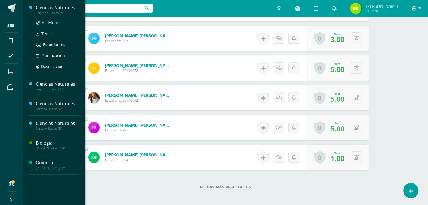
click at [52, 23] on span "Actividades" at bounding box center [53, 22] width 22 height 5
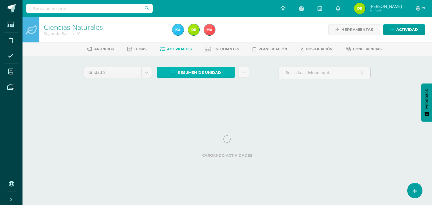
click at [220, 72] on span "Resumen de unidad" at bounding box center [199, 72] width 43 height 10
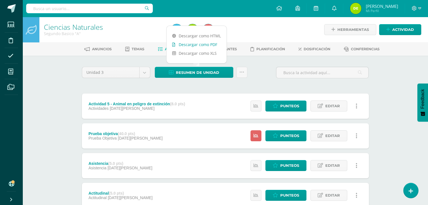
click at [202, 45] on link "Descargar como PDF" at bounding box center [196, 44] width 60 height 9
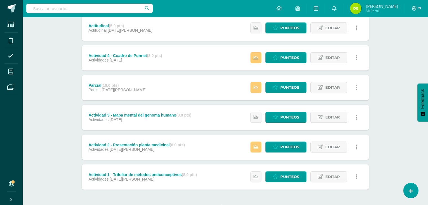
scroll to position [169, 0]
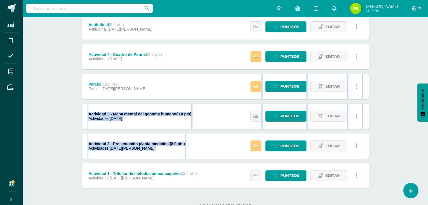
drag, startPoint x: 432, startPoint y: 106, endPoint x: 429, endPoint y: 79, distance: 27.4
click at [428, 79] on html "Estudiantes Disciplina Asistencia Mis cursos Archivos Soporte Ayuda Reportar un…" at bounding box center [214, 28] width 428 height 395
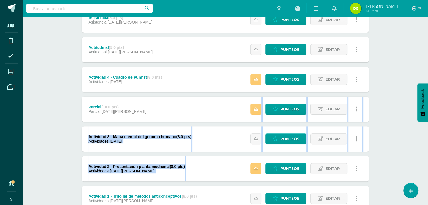
scroll to position [146, 0]
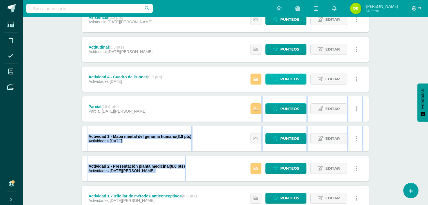
click at [294, 79] on span "Punteos" at bounding box center [289, 79] width 19 height 10
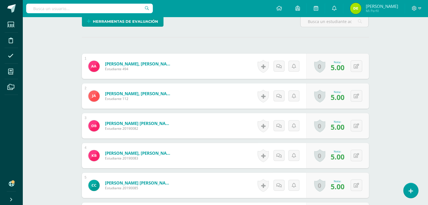
scroll to position [142, 0]
click at [358, 185] on icon at bounding box center [360, 185] width 6 height 5
type input "0"
click at [349, 187] on link at bounding box center [344, 187] width 11 height 11
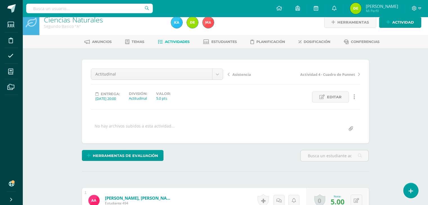
scroll to position [0, 0]
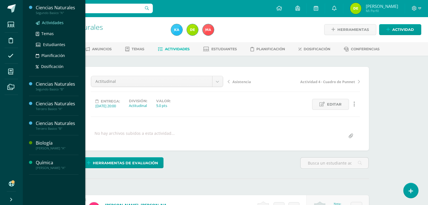
click at [51, 20] on span "Actividades" at bounding box center [53, 22] width 22 height 5
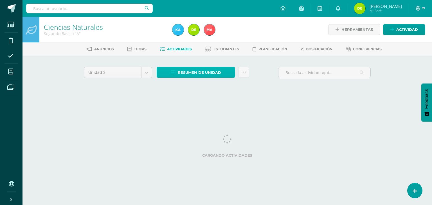
click at [188, 71] on span "Resumen de unidad" at bounding box center [199, 72] width 43 height 10
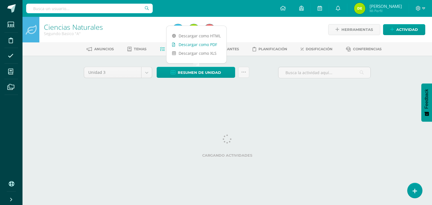
click at [197, 41] on link "Descargar como PDF" at bounding box center [196, 44] width 60 height 9
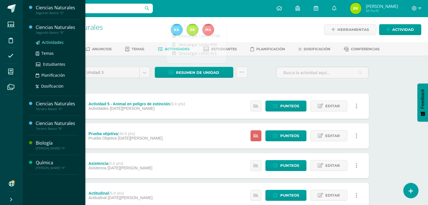
click at [52, 41] on span "Actividades" at bounding box center [53, 42] width 22 height 5
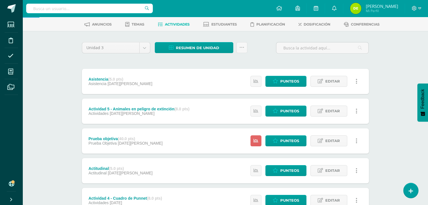
scroll to position [26, 0]
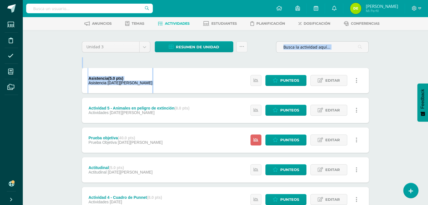
drag, startPoint x: 427, startPoint y: 69, endPoint x: 432, endPoint y: 41, distance: 27.6
click at [428, 41] on html "Estudiantes Disciplina Asistencia Mis cursos Archivos Soporte Ayuda Reportar un…" at bounding box center [214, 171] width 428 height 395
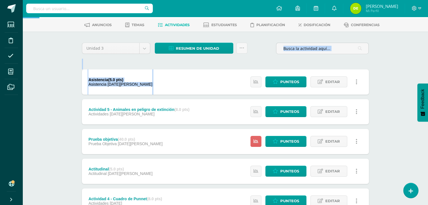
scroll to position [0, 0]
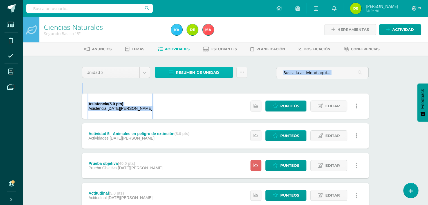
click at [194, 70] on span "Resumen de unidad" at bounding box center [197, 72] width 43 height 10
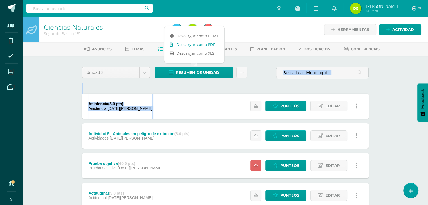
click at [208, 44] on link "Descargar como PDF" at bounding box center [194, 44] width 60 height 9
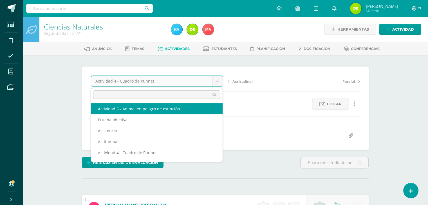
select select "/dashboard/teacher/grade-activity/120509/"
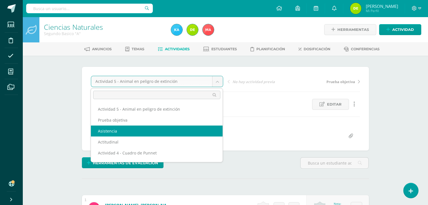
scroll to position [0, 0]
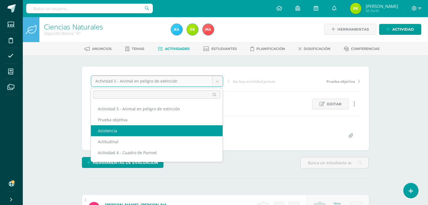
select select "/dashboard/teacher/grade-activity/120517/"
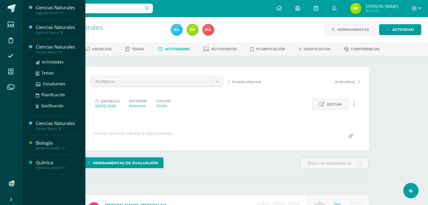
scroll to position [0, 0]
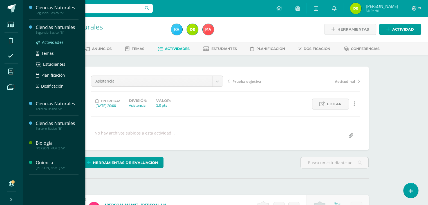
click at [54, 41] on span "Actividades" at bounding box center [53, 42] width 22 height 5
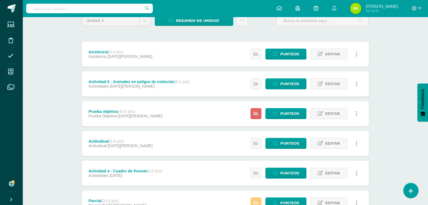
scroll to position [58, 0]
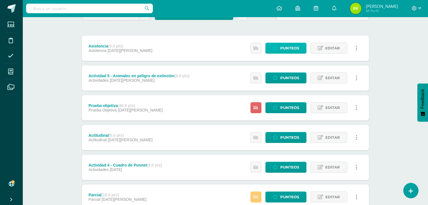
click at [294, 46] on span "Punteos" at bounding box center [289, 48] width 19 height 10
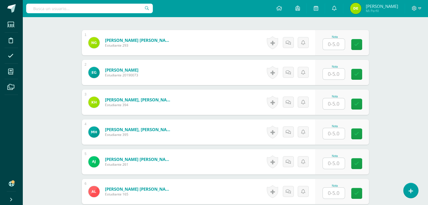
scroll to position [167, 0]
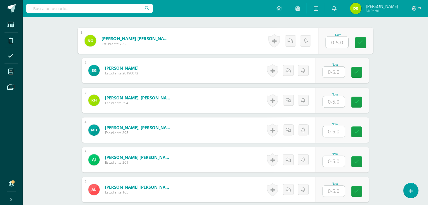
click at [335, 43] on input "text" at bounding box center [336, 42] width 22 height 11
type input "3"
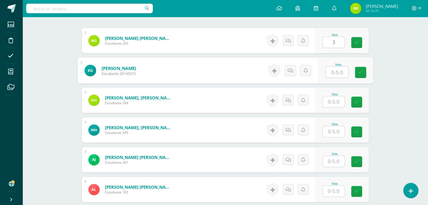
click at [333, 74] on input "text" at bounding box center [336, 72] width 22 height 11
type input "4"
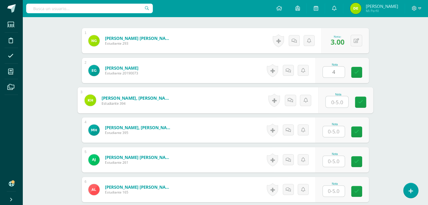
click at [334, 101] on input "text" at bounding box center [336, 101] width 22 height 11
type input "4"
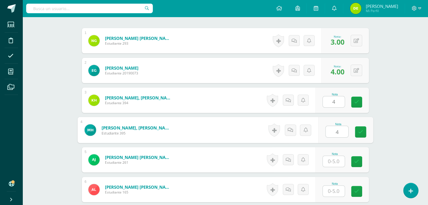
click at [338, 130] on input "4" at bounding box center [336, 131] width 22 height 11
type input "4"
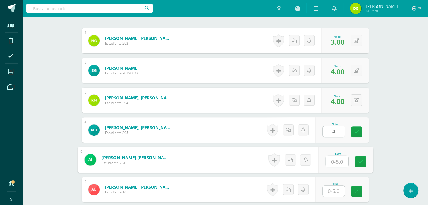
click at [336, 158] on input "text" at bounding box center [336, 161] width 22 height 11
type input "4"
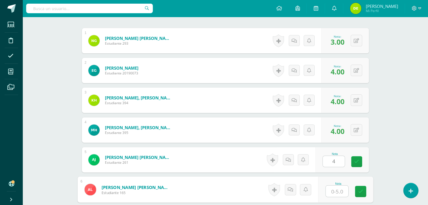
click at [337, 189] on input "text" at bounding box center [336, 191] width 22 height 11
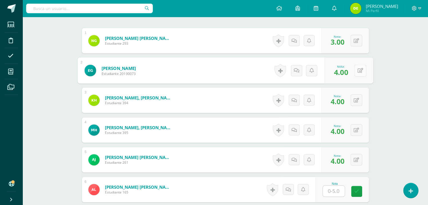
click at [355, 66] on button at bounding box center [360, 71] width 12 height 12
type input "5"
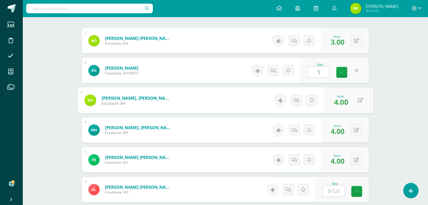
click at [357, 99] on icon at bounding box center [360, 100] width 6 height 5
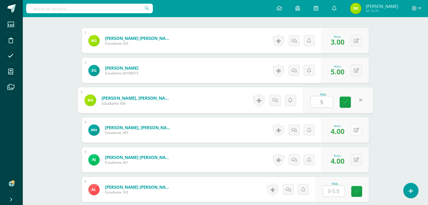
type input "5"
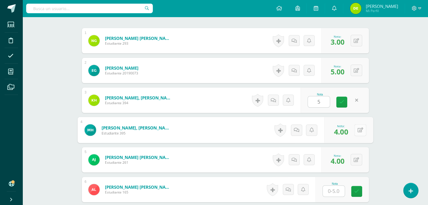
click at [357, 133] on button at bounding box center [360, 130] width 12 height 12
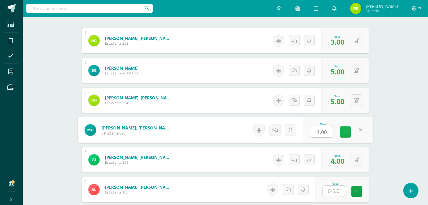
click at [346, 134] on link at bounding box center [344, 131] width 11 height 11
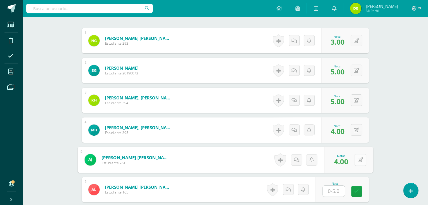
click at [354, 156] on button at bounding box center [360, 160] width 12 height 12
type input "5"
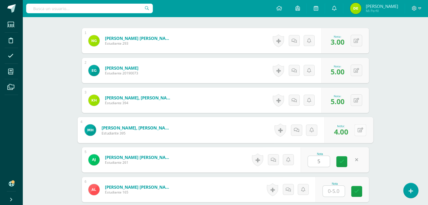
click at [360, 127] on button at bounding box center [360, 130] width 12 height 12
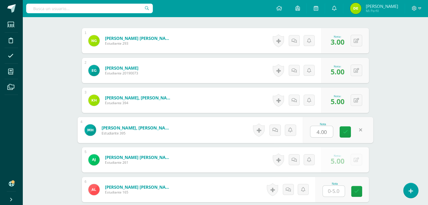
type input "5"
click at [345, 128] on link at bounding box center [344, 131] width 11 height 11
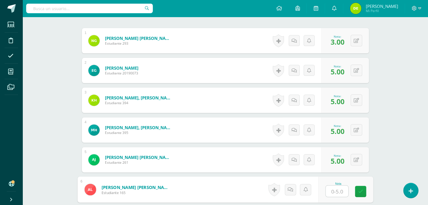
click at [338, 190] on input "text" at bounding box center [336, 191] width 22 height 11
click at [334, 191] on input "text" at bounding box center [336, 191] width 22 height 11
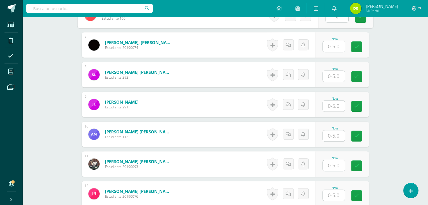
scroll to position [345, 0]
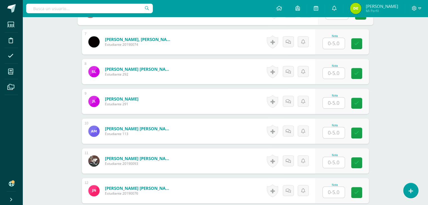
type input "4"
click at [330, 39] on input "text" at bounding box center [336, 43] width 22 height 11
type input "5"
click at [338, 71] on input "5" at bounding box center [336, 73] width 22 height 11
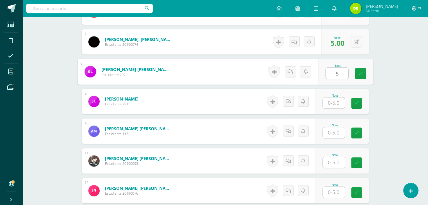
type input "5"
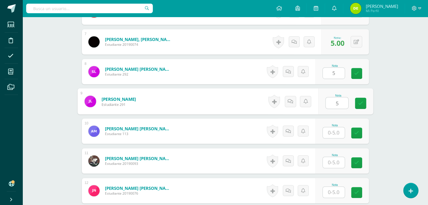
click at [336, 101] on input "5" at bounding box center [336, 103] width 22 height 11
type input "5"
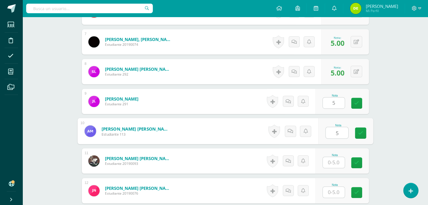
click at [334, 136] on input "5" at bounding box center [336, 132] width 22 height 11
type input "5"
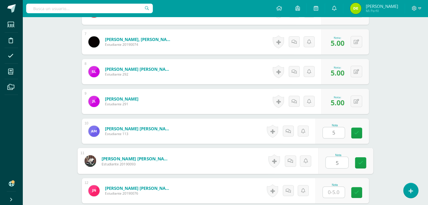
click at [334, 162] on input "5" at bounding box center [336, 162] width 22 height 11
type input "5"
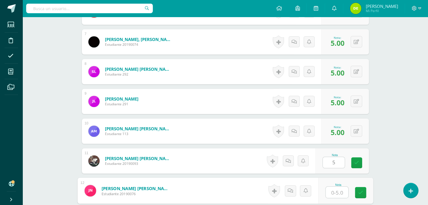
click at [337, 194] on input "text" at bounding box center [336, 192] width 22 height 11
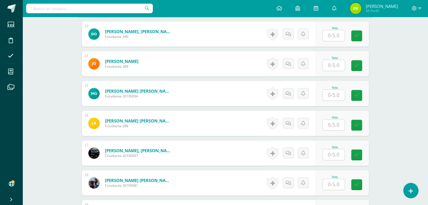
scroll to position [530, 0]
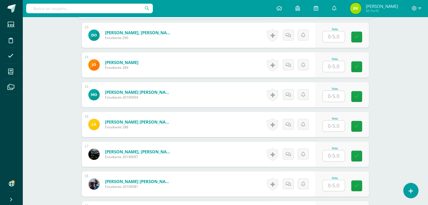
type input "4"
click at [334, 37] on input "text" at bounding box center [333, 36] width 22 height 11
type input "5"
click at [337, 67] on input "5" at bounding box center [336, 66] width 22 height 11
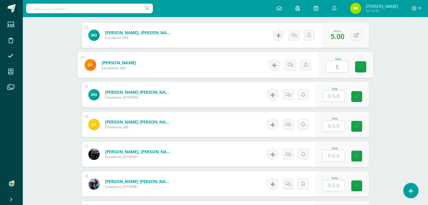
type input "5"
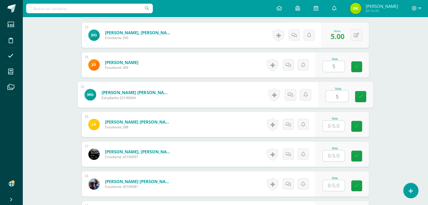
click at [335, 97] on input "5" at bounding box center [336, 96] width 22 height 11
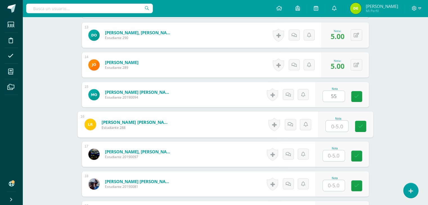
click at [335, 128] on input "text" at bounding box center [336, 126] width 22 height 11
type input "0"
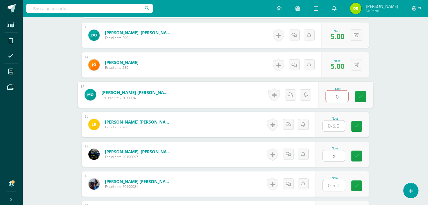
click at [337, 159] on input "5" at bounding box center [333, 155] width 22 height 11
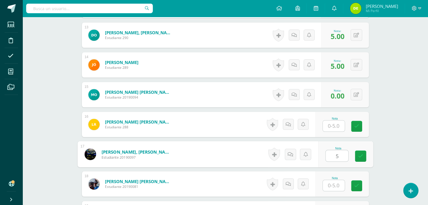
type input "5"
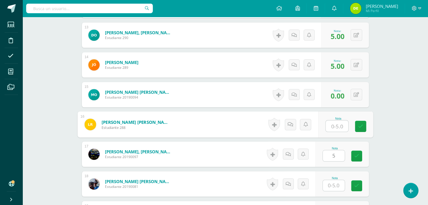
click at [338, 127] on input "text" at bounding box center [336, 126] width 22 height 11
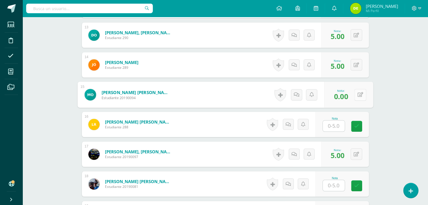
click at [357, 93] on icon at bounding box center [360, 94] width 6 height 5
click at [356, 94] on button at bounding box center [360, 95] width 12 height 12
type input "5"
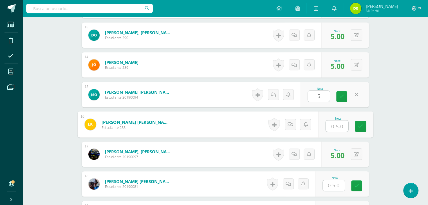
click at [333, 128] on input "text" at bounding box center [336, 126] width 22 height 11
type input "5"
click at [359, 124] on icon at bounding box center [360, 126] width 5 height 5
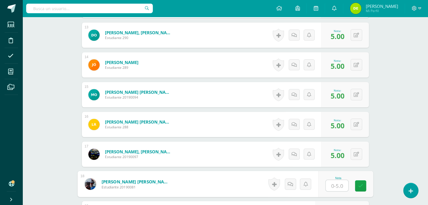
click at [336, 185] on input "text" at bounding box center [336, 185] width 22 height 11
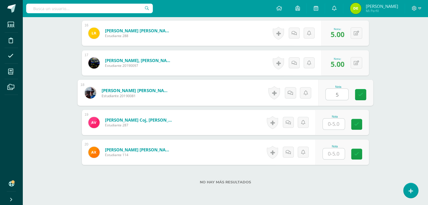
scroll to position [619, 0]
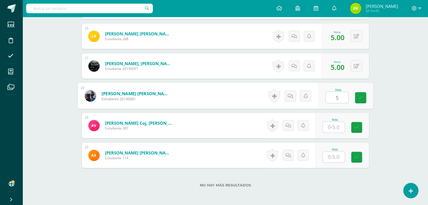
type input "5"
click at [340, 65] on span "5.00" at bounding box center [337, 67] width 14 height 10
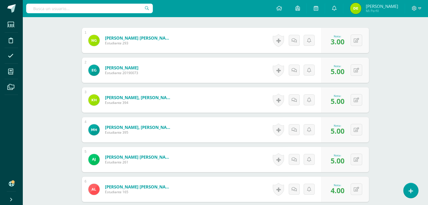
scroll to position [173, 0]
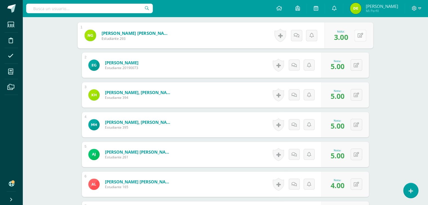
click at [354, 34] on button at bounding box center [360, 36] width 12 height 12
type input "5"
click at [355, 65] on button at bounding box center [356, 65] width 12 height 12
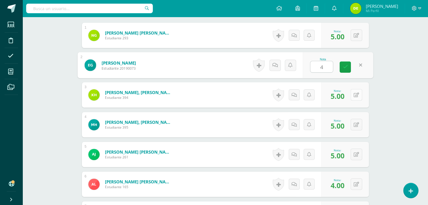
type input "4"
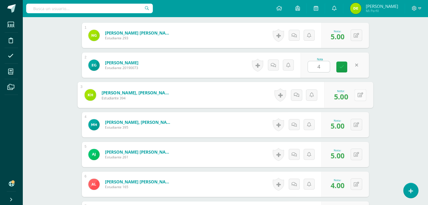
click at [354, 98] on button at bounding box center [360, 95] width 12 height 12
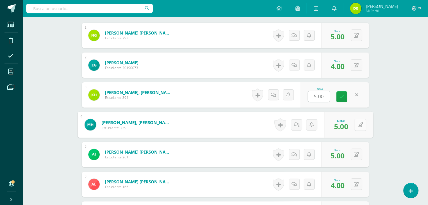
click at [355, 127] on button at bounding box center [360, 125] width 12 height 12
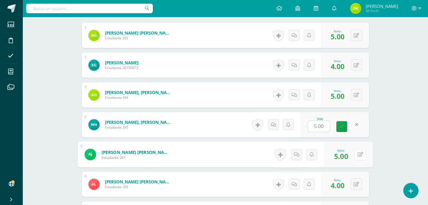
click at [354, 153] on button at bounding box center [360, 155] width 12 height 12
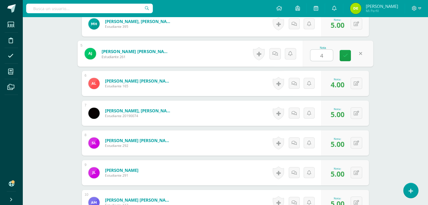
scroll to position [281, 0]
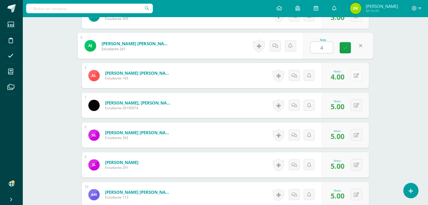
type input "4"
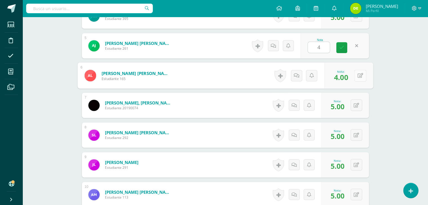
click at [356, 75] on button at bounding box center [360, 76] width 12 height 12
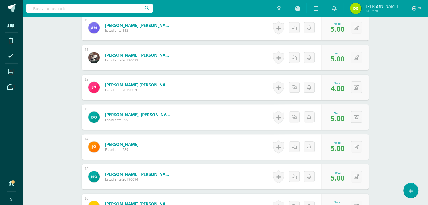
scroll to position [448, 0]
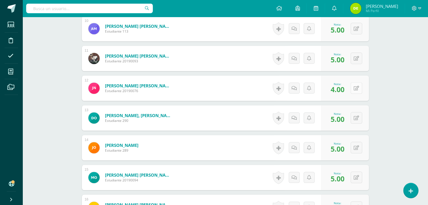
type input "5"
click at [356, 89] on button at bounding box center [356, 88] width 12 height 12
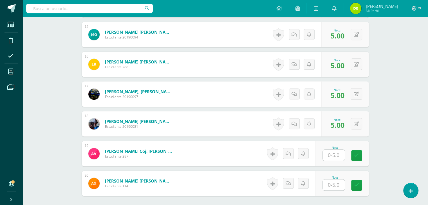
scroll to position [589, 0]
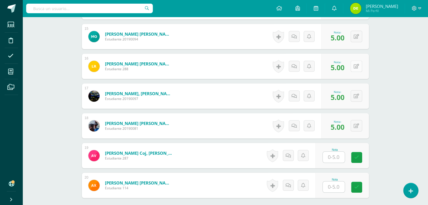
type input "5"
click at [357, 65] on icon at bounding box center [360, 66] width 6 height 5
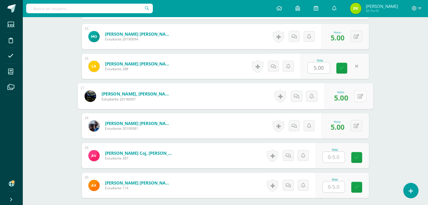
click at [357, 99] on button at bounding box center [360, 96] width 12 height 12
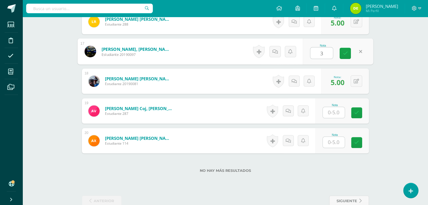
scroll to position [618, 0]
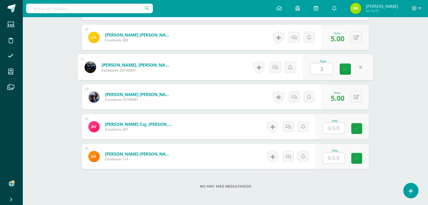
type input "3"
click at [338, 157] on input "text" at bounding box center [333, 158] width 22 height 11
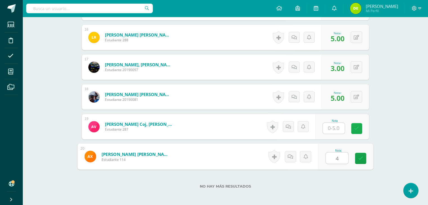
click at [358, 132] on link at bounding box center [356, 128] width 11 height 11
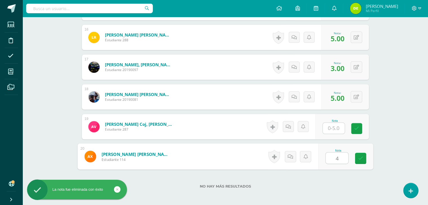
type input "4"
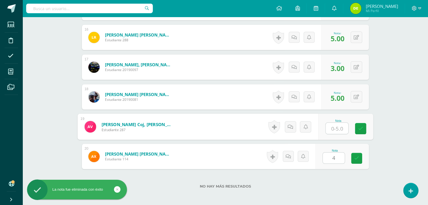
click at [340, 128] on input "text" at bounding box center [336, 128] width 22 height 11
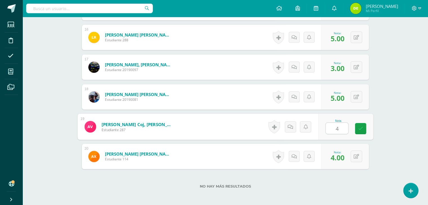
type input "4"
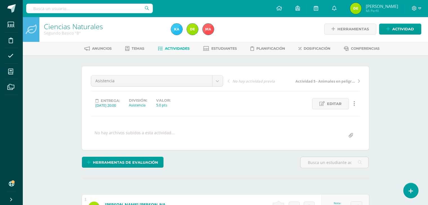
scroll to position [0, 0]
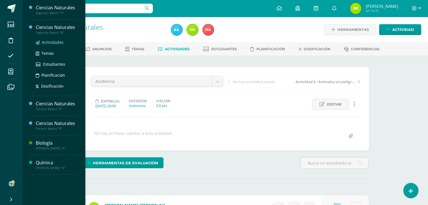
click at [52, 43] on span "Actividades" at bounding box center [53, 42] width 22 height 5
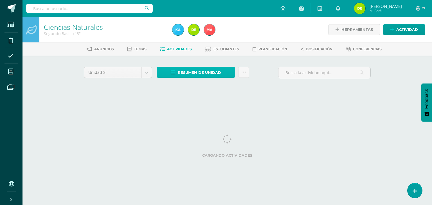
click at [210, 72] on span "Resumen de unidad" at bounding box center [199, 72] width 43 height 10
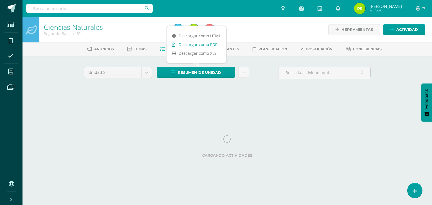
click at [212, 45] on link "Descargar como PDF" at bounding box center [196, 44] width 60 height 9
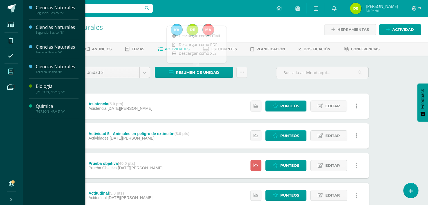
click at [10, 74] on icon at bounding box center [10, 72] width 5 height 6
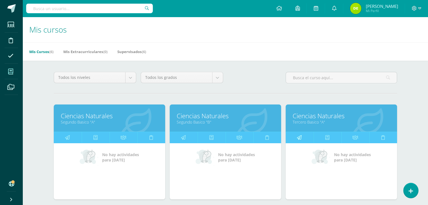
click at [302, 135] on link at bounding box center [299, 137] width 28 height 11
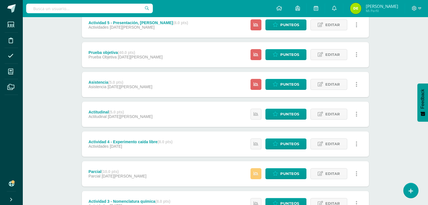
scroll to position [80, 0]
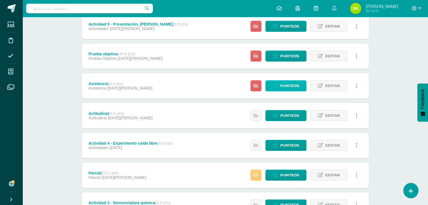
click at [296, 85] on span "Punteos" at bounding box center [289, 86] width 19 height 10
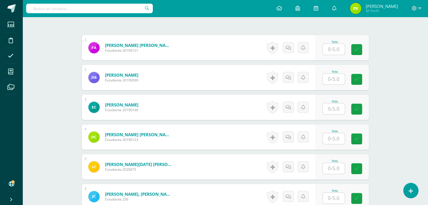
scroll to position [157, 0]
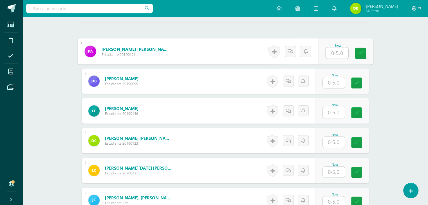
click at [334, 56] on input "text" at bounding box center [336, 53] width 22 height 11
type input "5"
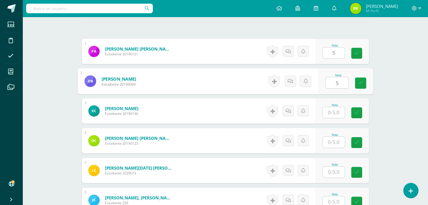
click at [339, 83] on input "5" at bounding box center [336, 82] width 22 height 11
type input "5"
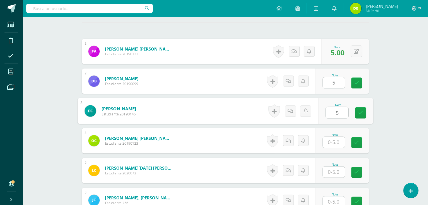
click at [337, 114] on input "5" at bounding box center [336, 112] width 22 height 11
type input "5"
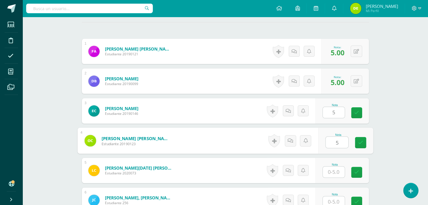
click at [337, 141] on input "5" at bounding box center [336, 142] width 22 height 11
type input "5"
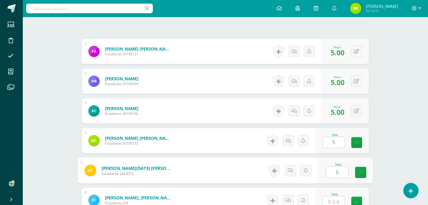
click at [338, 172] on input "5" at bounding box center [336, 172] width 22 height 11
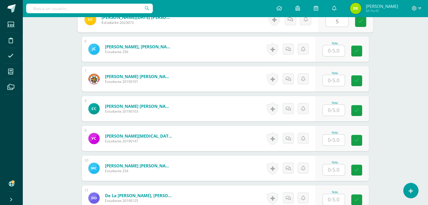
scroll to position [319, 0]
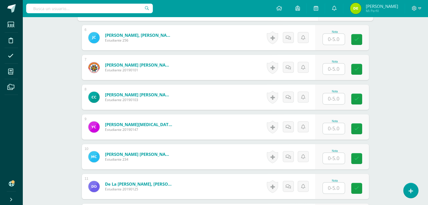
type input "5"
click at [333, 40] on input "5" at bounding box center [336, 39] width 22 height 11
type input "5"
click at [334, 71] on input "5" at bounding box center [336, 69] width 22 height 11
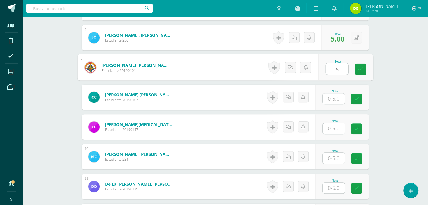
type input "5"
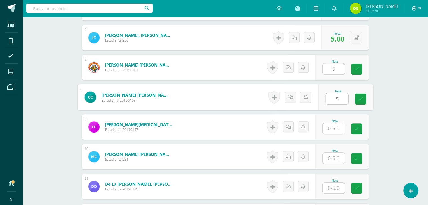
click at [338, 98] on input "5" at bounding box center [336, 98] width 22 height 11
type input "5"
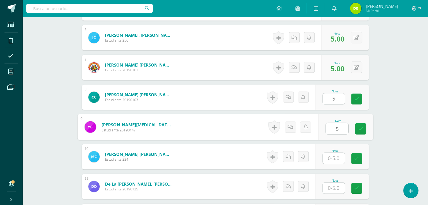
click at [335, 130] on input "5" at bounding box center [336, 128] width 22 height 11
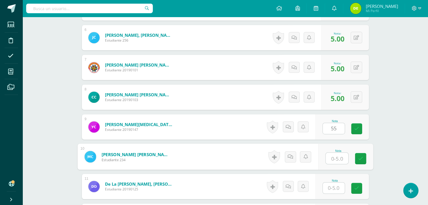
click at [337, 160] on input "text" at bounding box center [336, 158] width 22 height 11
type input "0"
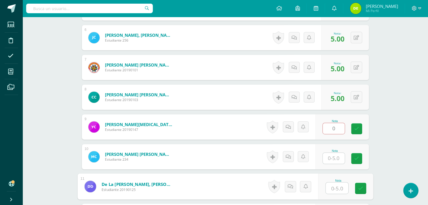
click at [336, 188] on input "text" at bounding box center [336, 188] width 22 height 11
type input "5"
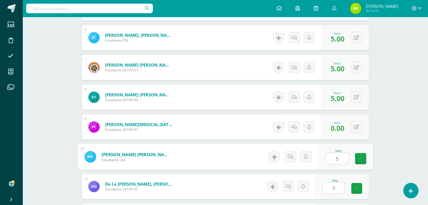
click at [338, 159] on input "5" at bounding box center [336, 158] width 22 height 11
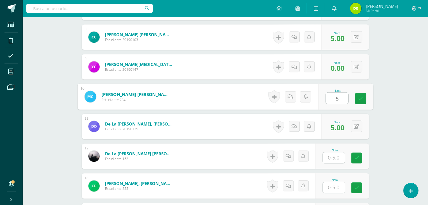
scroll to position [371, 0]
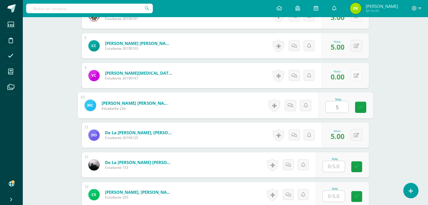
type input "5"
click at [354, 75] on button at bounding box center [356, 76] width 12 height 12
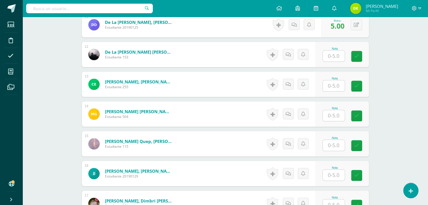
scroll to position [483, 0]
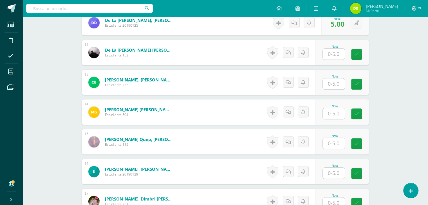
type input "5"
click at [332, 55] on input "5" at bounding box center [336, 54] width 22 height 11
type input "5"
click at [334, 87] on input "5" at bounding box center [336, 83] width 22 height 11
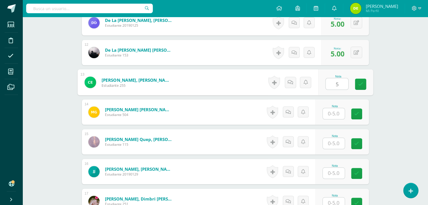
type input "5"
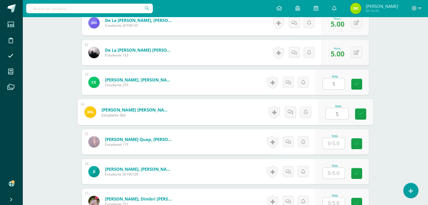
click at [337, 113] on input "5" at bounding box center [336, 113] width 22 height 11
type input "5"
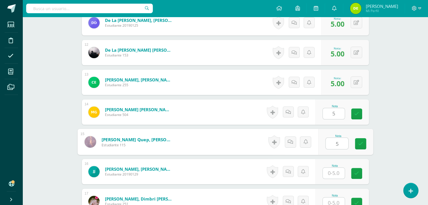
click at [335, 143] on input "5" at bounding box center [336, 143] width 22 height 11
type input "5"
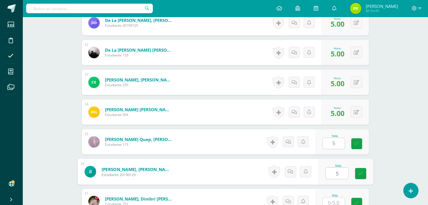
click at [333, 176] on input "5" at bounding box center [336, 173] width 22 height 11
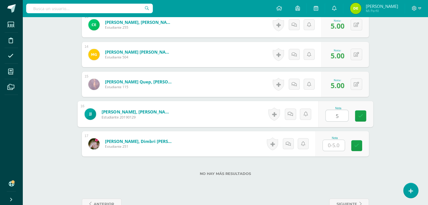
scroll to position [547, 0]
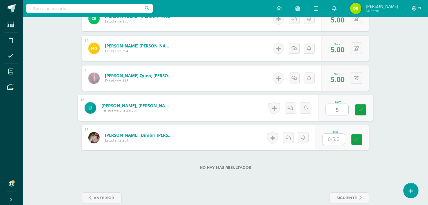
type input "5"
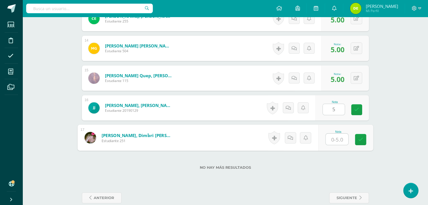
click at [331, 140] on input "text" at bounding box center [336, 139] width 22 height 11
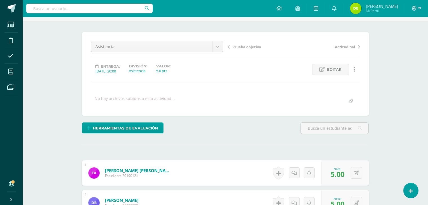
scroll to position [30, 0]
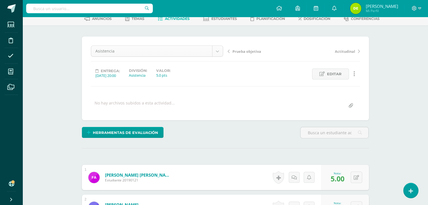
type input "5"
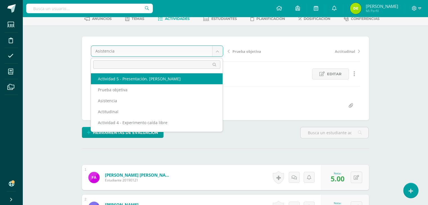
select select "/dashboard/teacher/grade-activity/120511/"
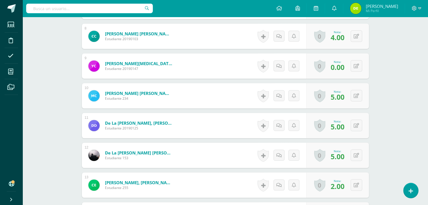
scroll to position [365, 0]
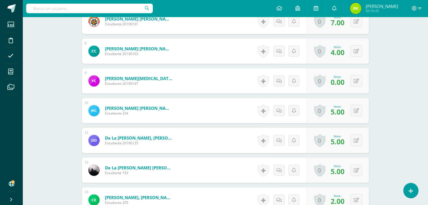
click at [404, 93] on div "Ciencias Naturales Tercero Basico "A" Herramientas Detalle de asistencias Activ…" at bounding box center [224, 23] width 405 height 745
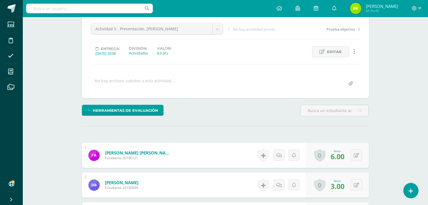
scroll to position [0, 0]
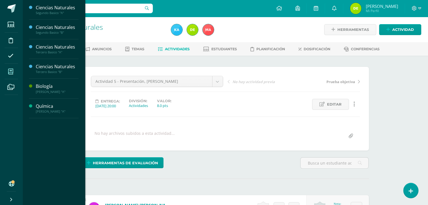
click at [12, 73] on icon at bounding box center [10, 72] width 5 height 6
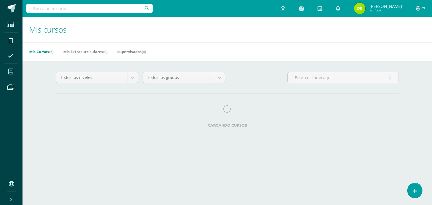
click at [13, 69] on span at bounding box center [10, 71] width 13 height 13
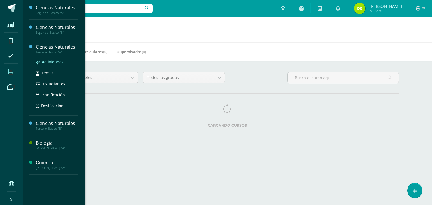
click at [47, 62] on span "Actividades" at bounding box center [53, 61] width 22 height 5
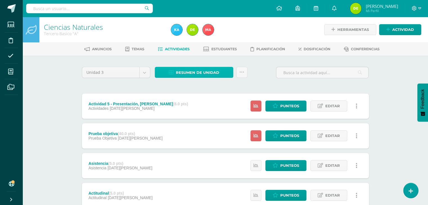
click at [203, 73] on span "Resumen de unidad" at bounding box center [197, 72] width 43 height 10
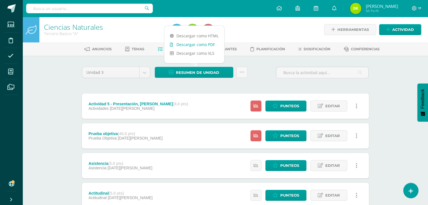
click at [207, 43] on link "Descargar como PDF" at bounding box center [194, 44] width 60 height 9
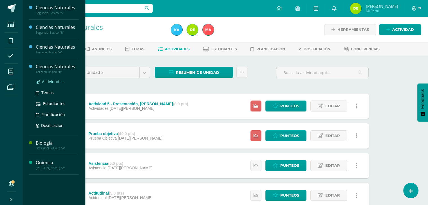
click at [53, 84] on link "Actividades" at bounding box center [57, 81] width 43 height 6
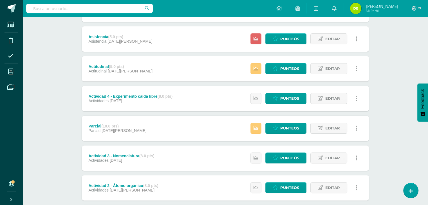
scroll to position [128, 0]
